Goal: Transaction & Acquisition: Purchase product/service

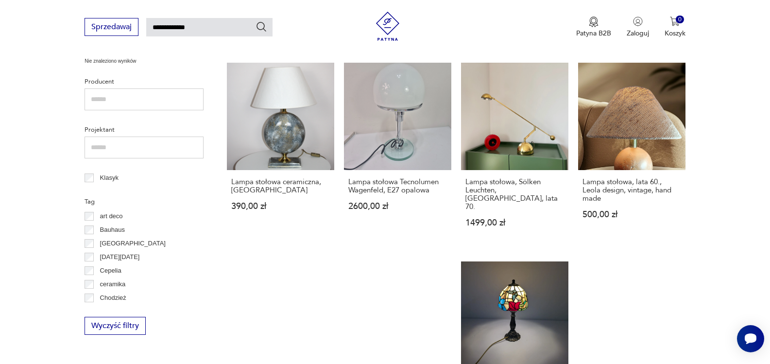
scroll to position [375, 0]
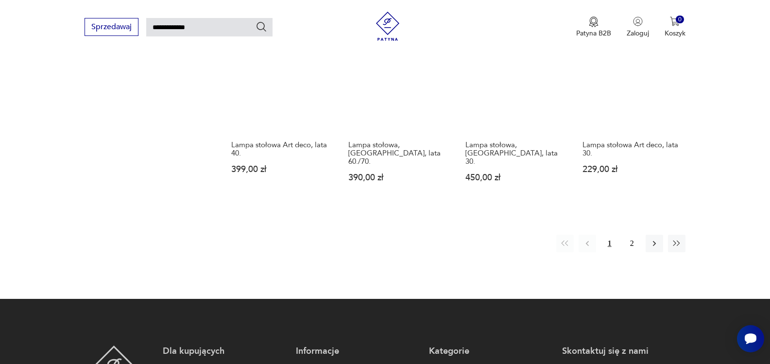
scroll to position [701, 0]
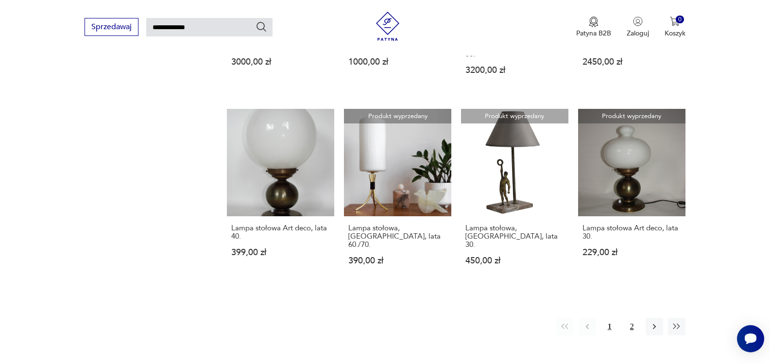
click at [632, 318] on button "2" at bounding box center [632, 326] width 17 height 17
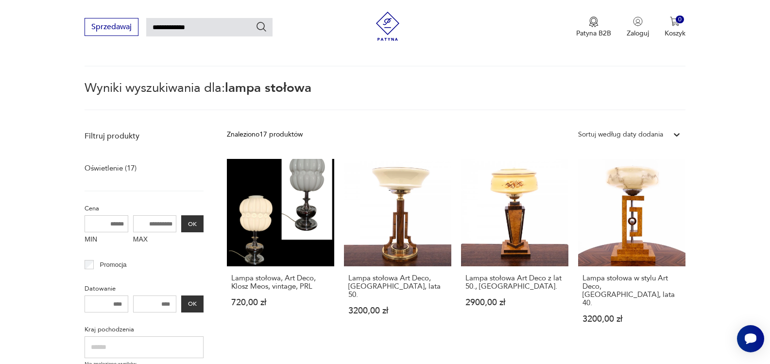
scroll to position [35, 0]
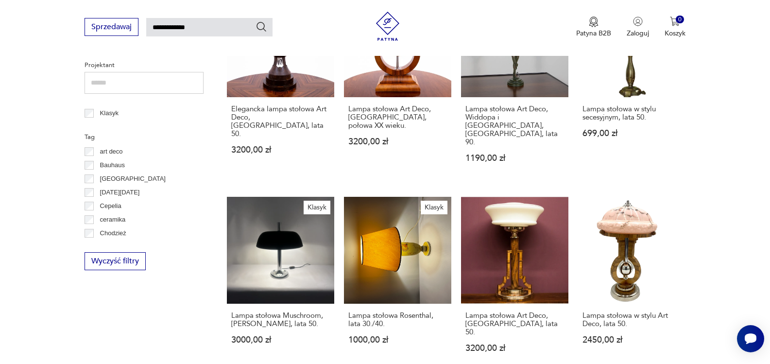
scroll to position [414, 0]
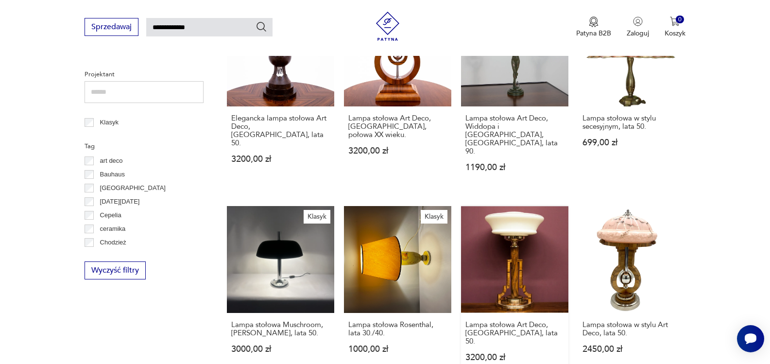
click at [510, 228] on link "Lampa stołowa Art Deco, [GEOGRAPHIC_DATA], lata 50. 3200,00 zł" at bounding box center [514, 293] width 107 height 175
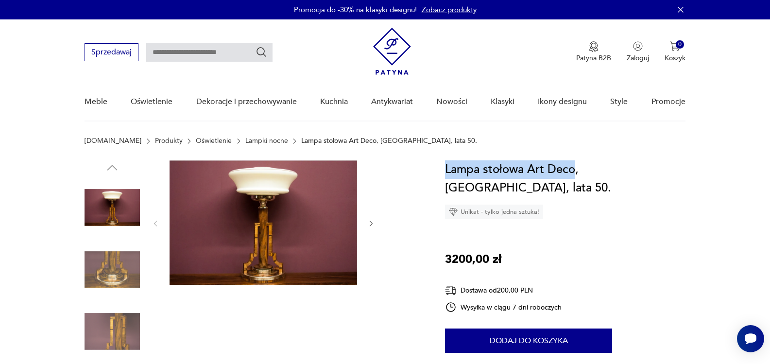
drag, startPoint x: 446, startPoint y: 168, endPoint x: 575, endPoint y: 166, distance: 128.8
click at [575, 166] on h1 "Lampa stołowa Art Deco, [GEOGRAPHIC_DATA], lata 50." at bounding box center [565, 178] width 241 height 37
copy h1 "Lampa stołowa Art Deco"
click at [371, 220] on icon "button" at bounding box center [371, 224] width 8 height 8
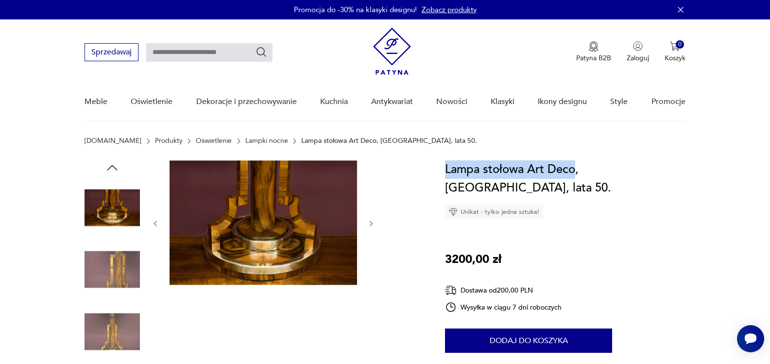
click at [371, 220] on icon "button" at bounding box center [371, 224] width 8 height 8
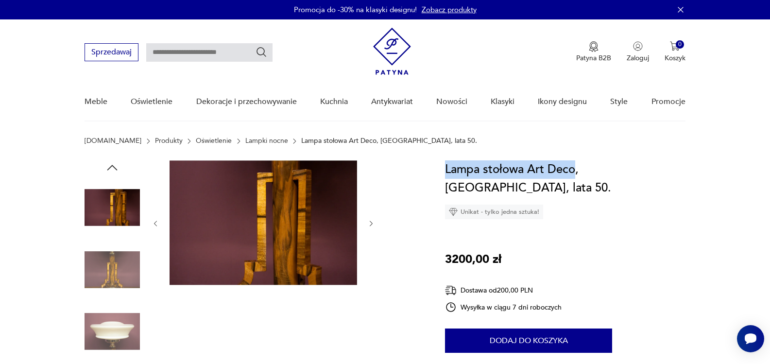
click at [371, 220] on icon "button" at bounding box center [371, 224] width 8 height 8
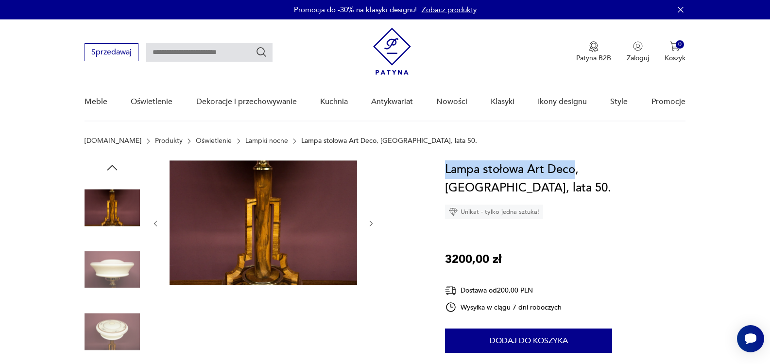
click at [371, 220] on icon "button" at bounding box center [371, 224] width 8 height 8
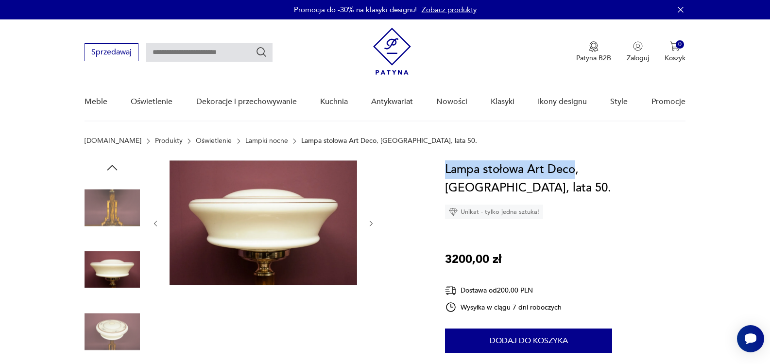
click at [371, 220] on icon "button" at bounding box center [371, 224] width 8 height 8
